Goal: Task Accomplishment & Management: Complete application form

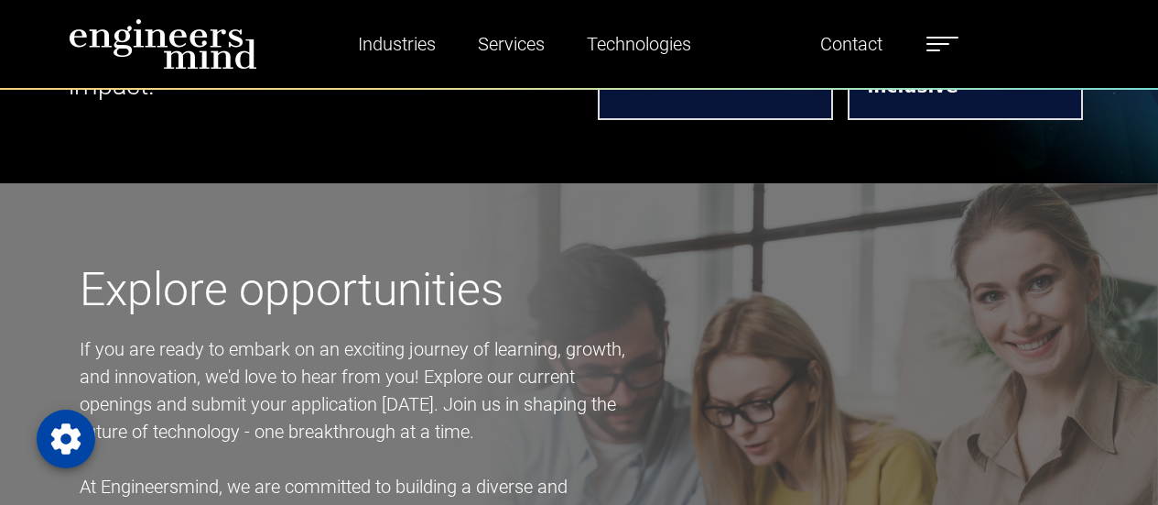
scroll to position [1354, 0]
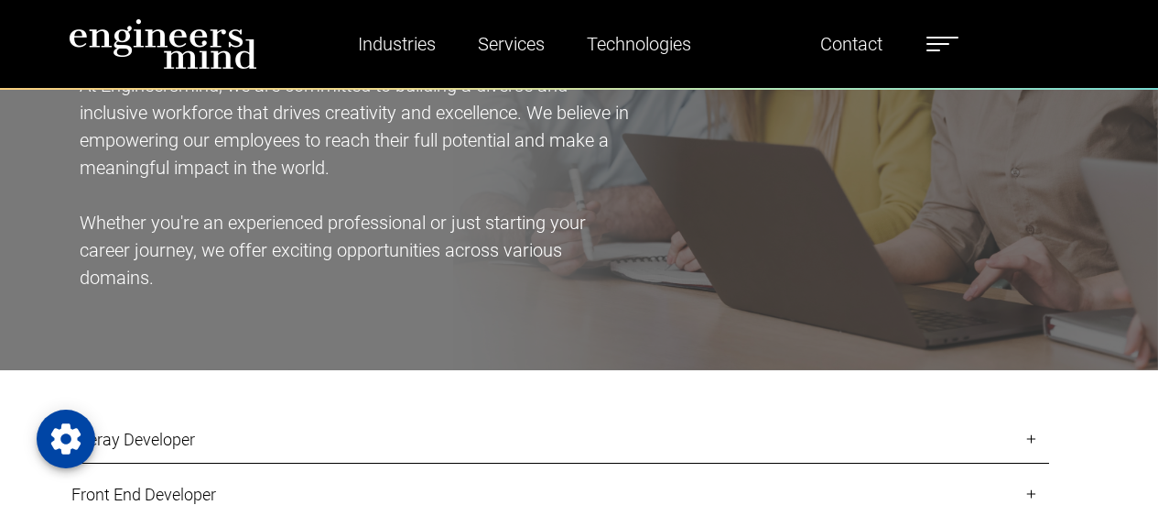
click at [946, 48] on label at bounding box center [943, 44] width 32 height 24
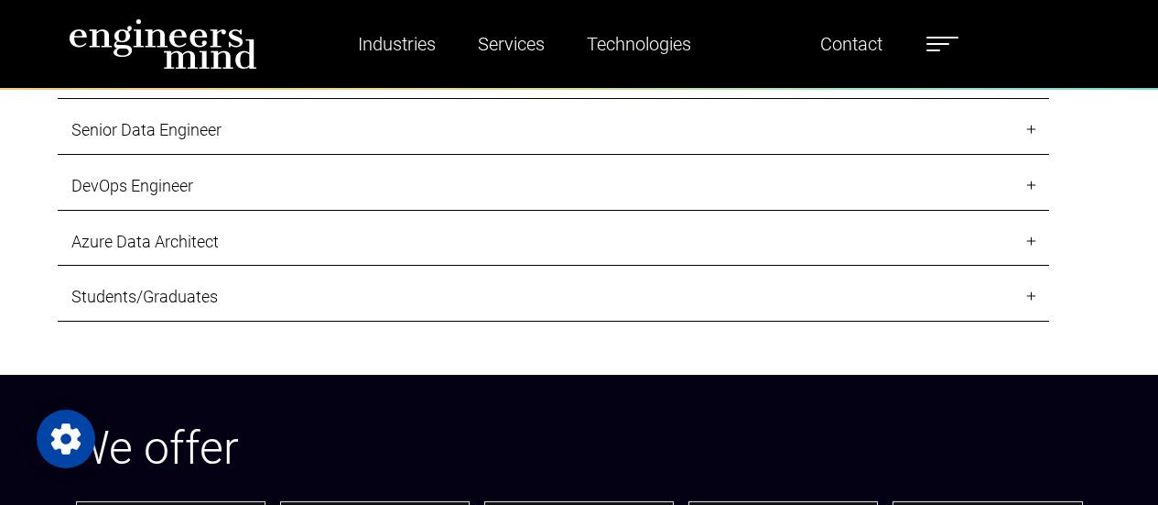
scroll to position [1830, 0]
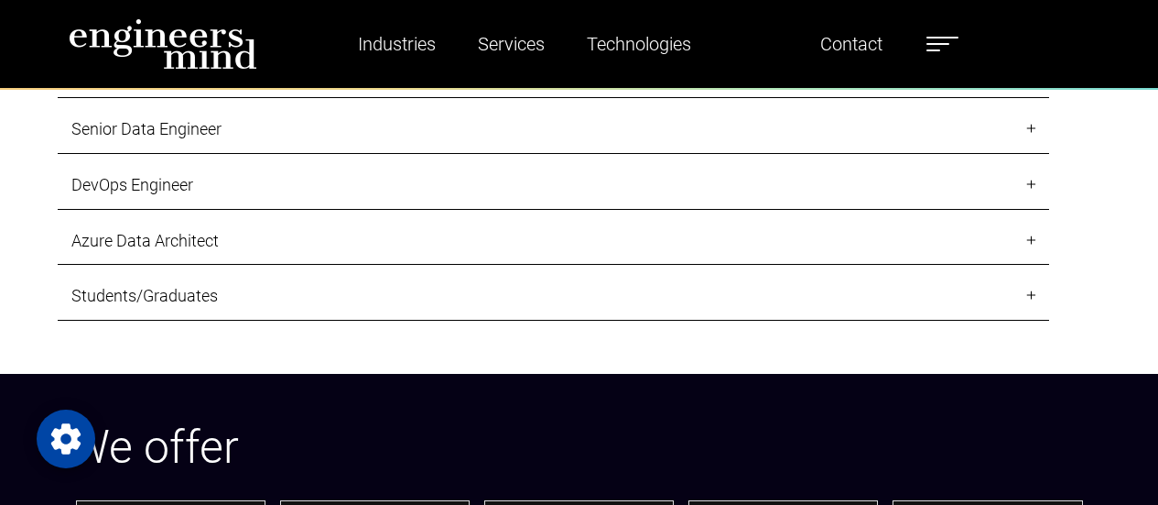
click at [1034, 294] on link "Students/Graduates" at bounding box center [554, 296] width 992 height 49
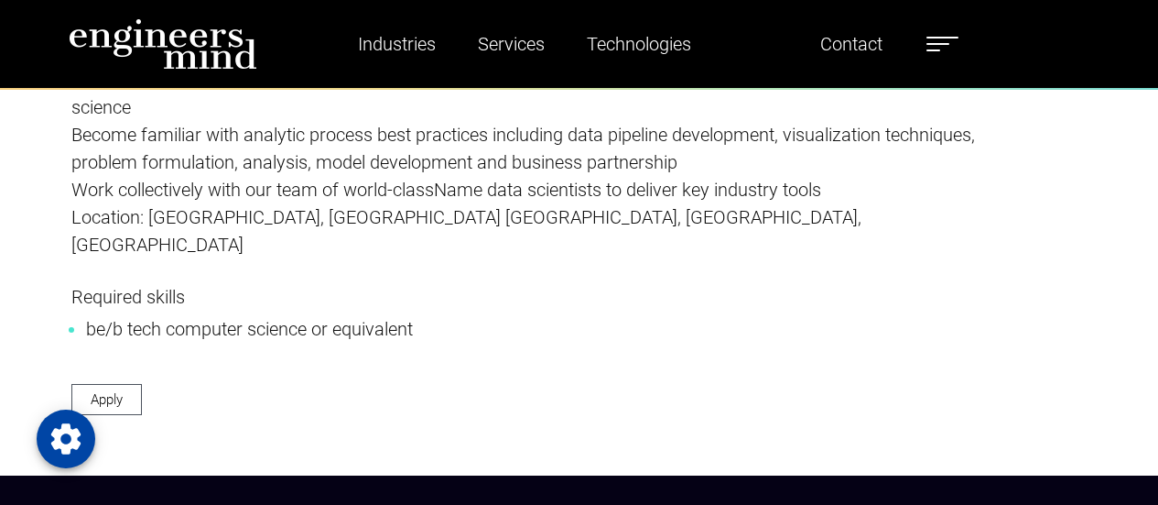
scroll to position [2794, 0]
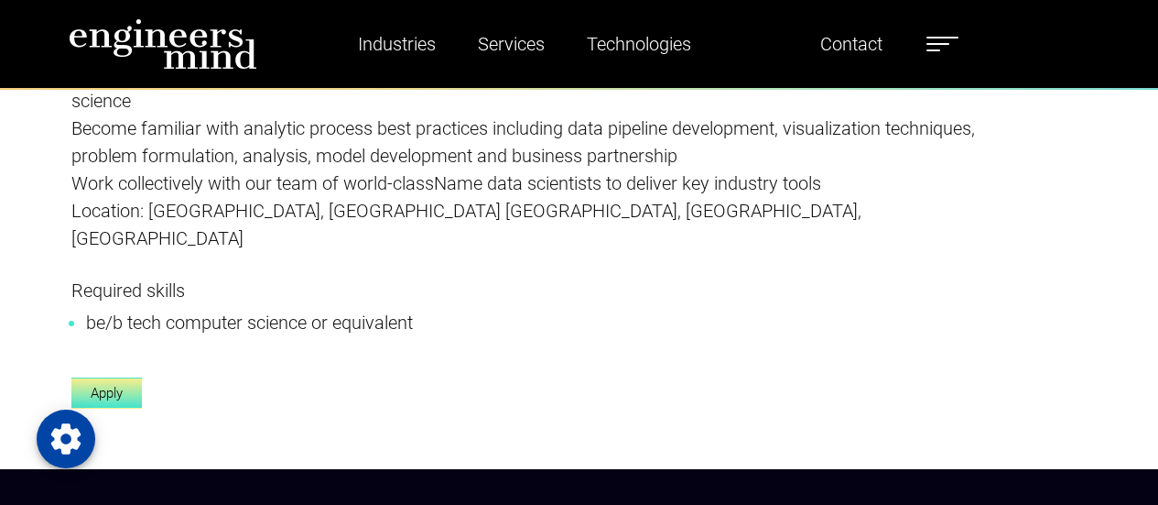
click at [115, 377] on link "Apply" at bounding box center [106, 393] width 71 height 32
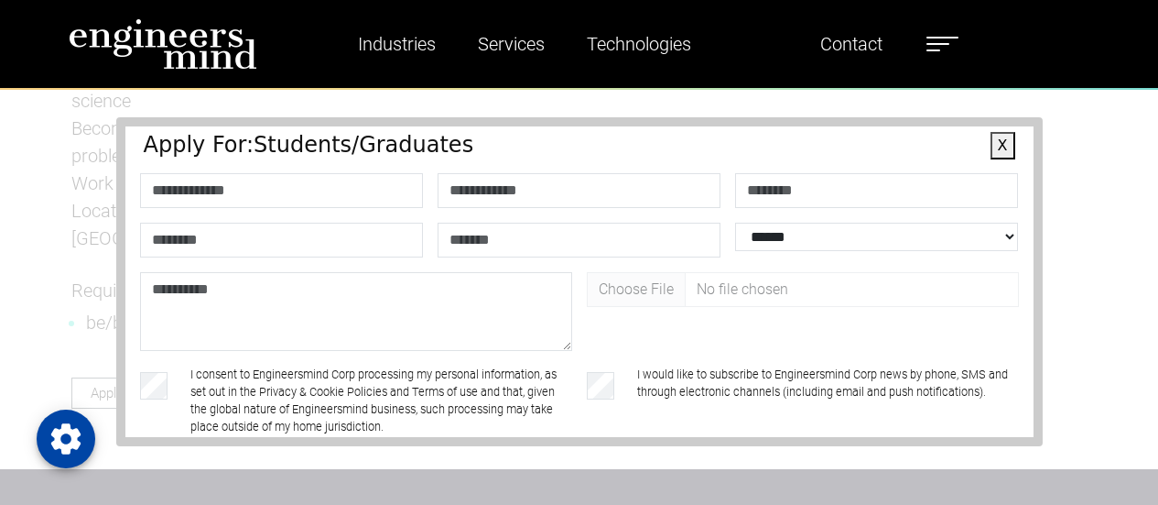
scroll to position [185, 0]
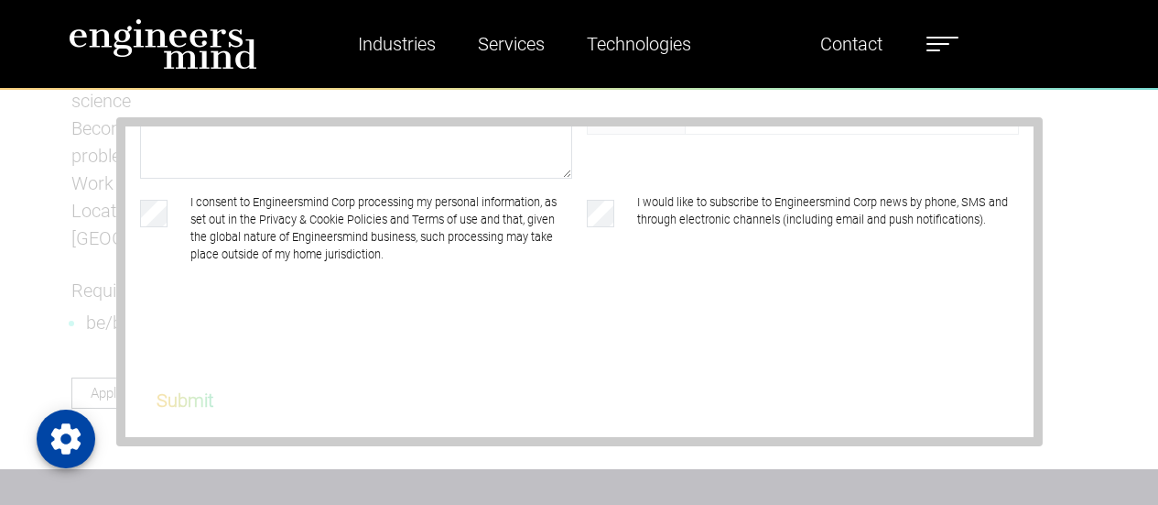
click at [1086, 247] on div "**********" at bounding box center [579, 282] width 1158 height 446
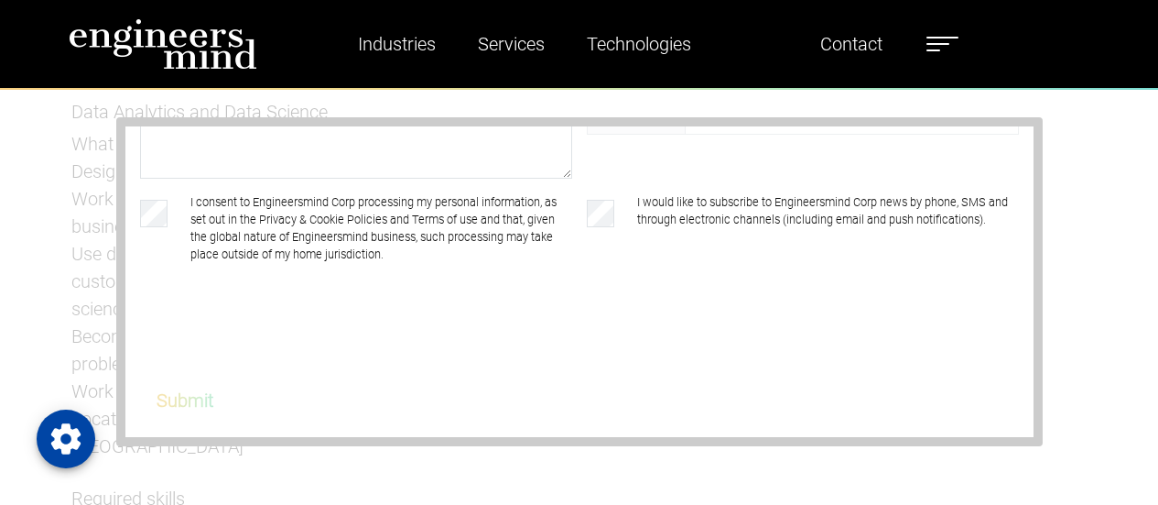
scroll to position [2585, 0]
click at [1076, 155] on div "**********" at bounding box center [579, 282] width 1158 height 446
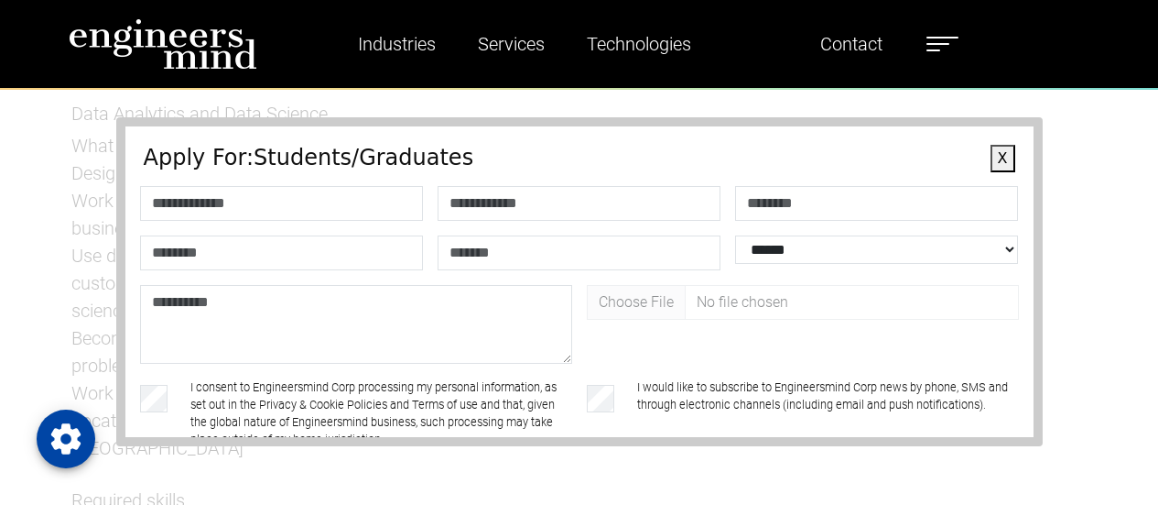
click at [992, 148] on button "X" at bounding box center [1003, 158] width 25 height 27
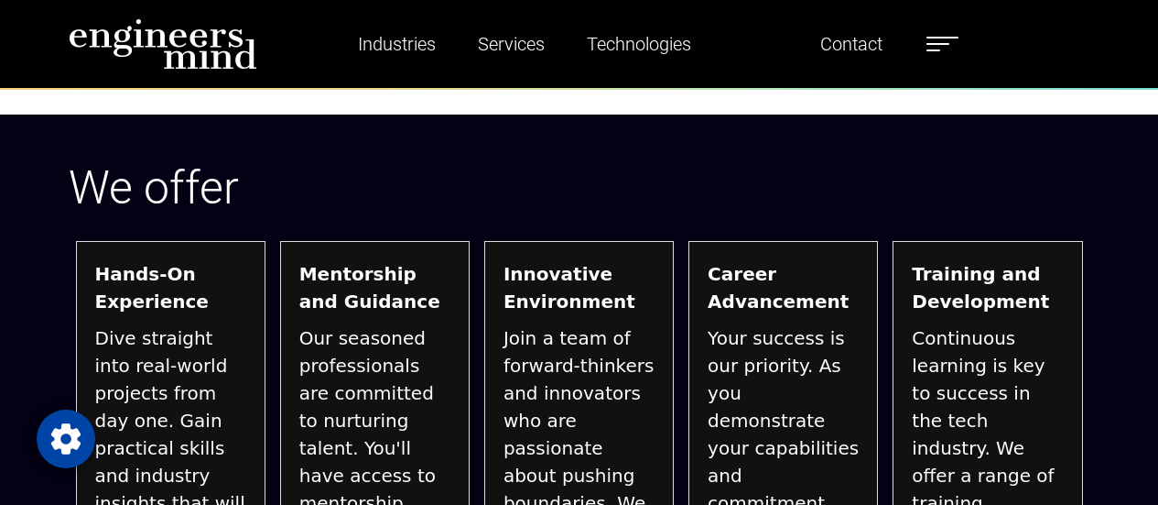
scroll to position [2199, 0]
